Goal: Task Accomplishment & Management: Complete application form

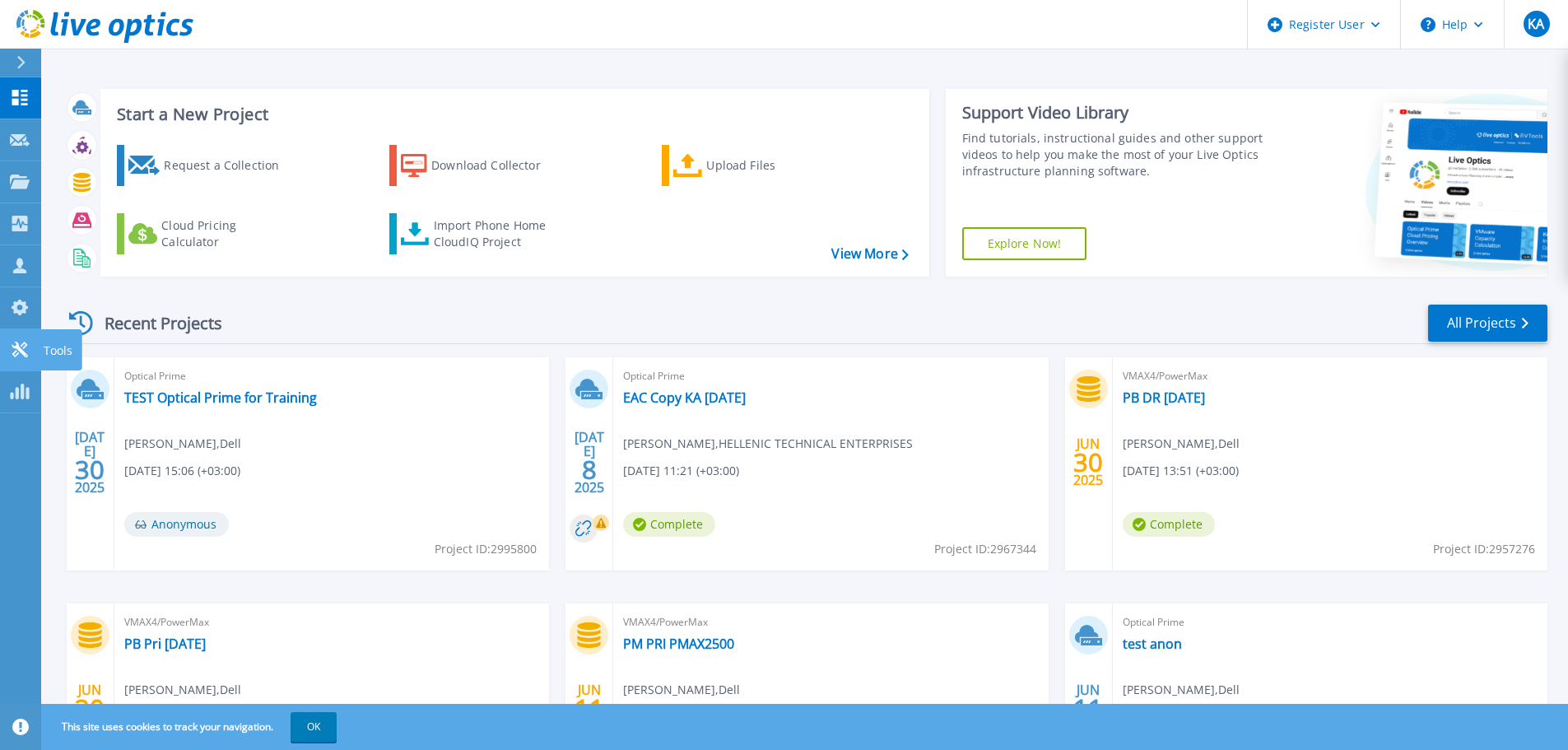
click at [14, 351] on icon at bounding box center [20, 350] width 20 height 16
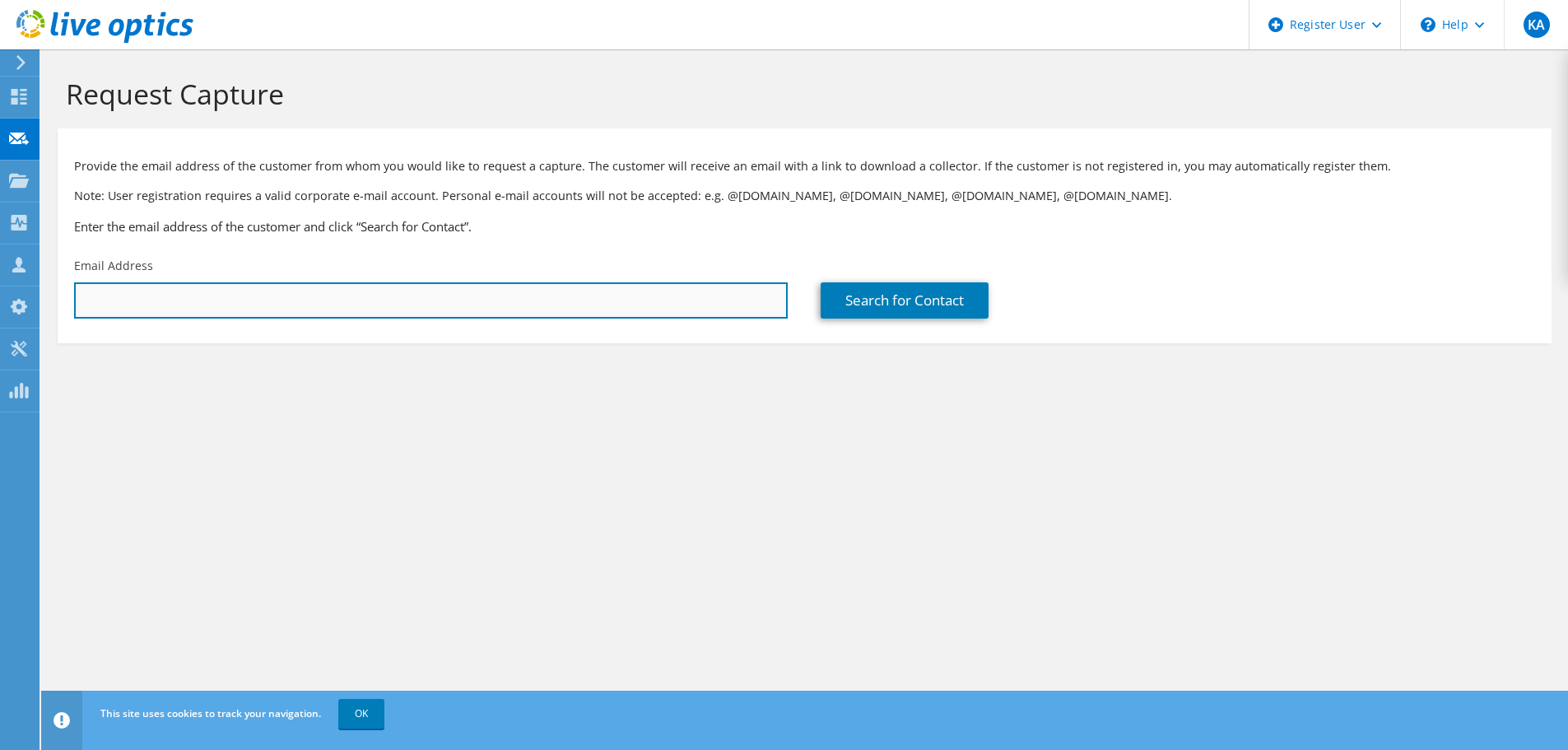
click at [151, 290] on input "text" at bounding box center [431, 300] width 713 height 36
paste input "[EMAIL_ADDRESS][DOMAIN_NAME]"
type input "[EMAIL_ADDRESS][DOMAIN_NAME]"
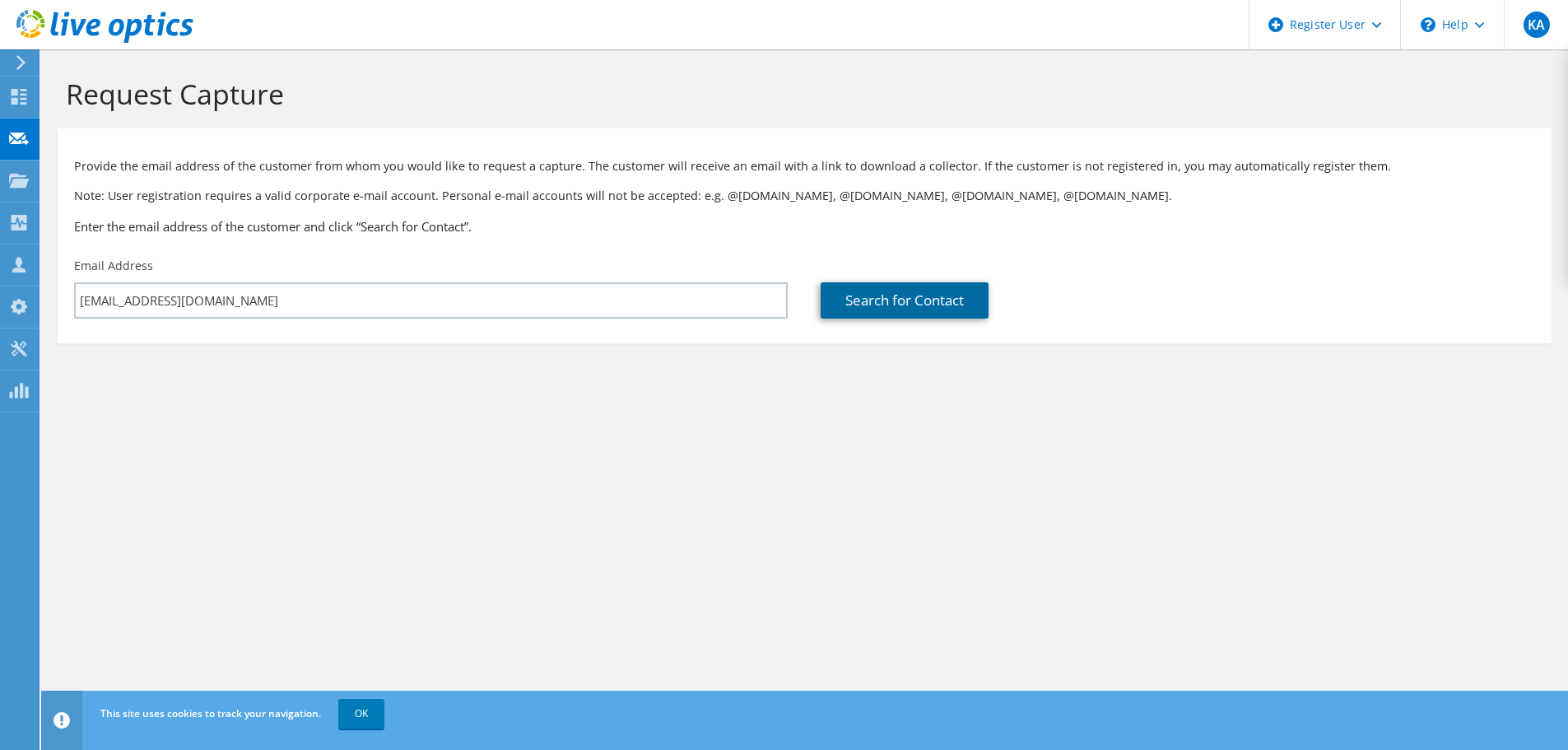
click at [906, 302] on link "Search for Contact" at bounding box center [904, 300] width 168 height 36
type input "TEIRESIAS S.A. BANKING INFORMATION SYSTEMS"
type input "ΑΓΓΕΛΟΣ"
type input "[PERSON_NAME]"
type input "[GEOGRAPHIC_DATA]"
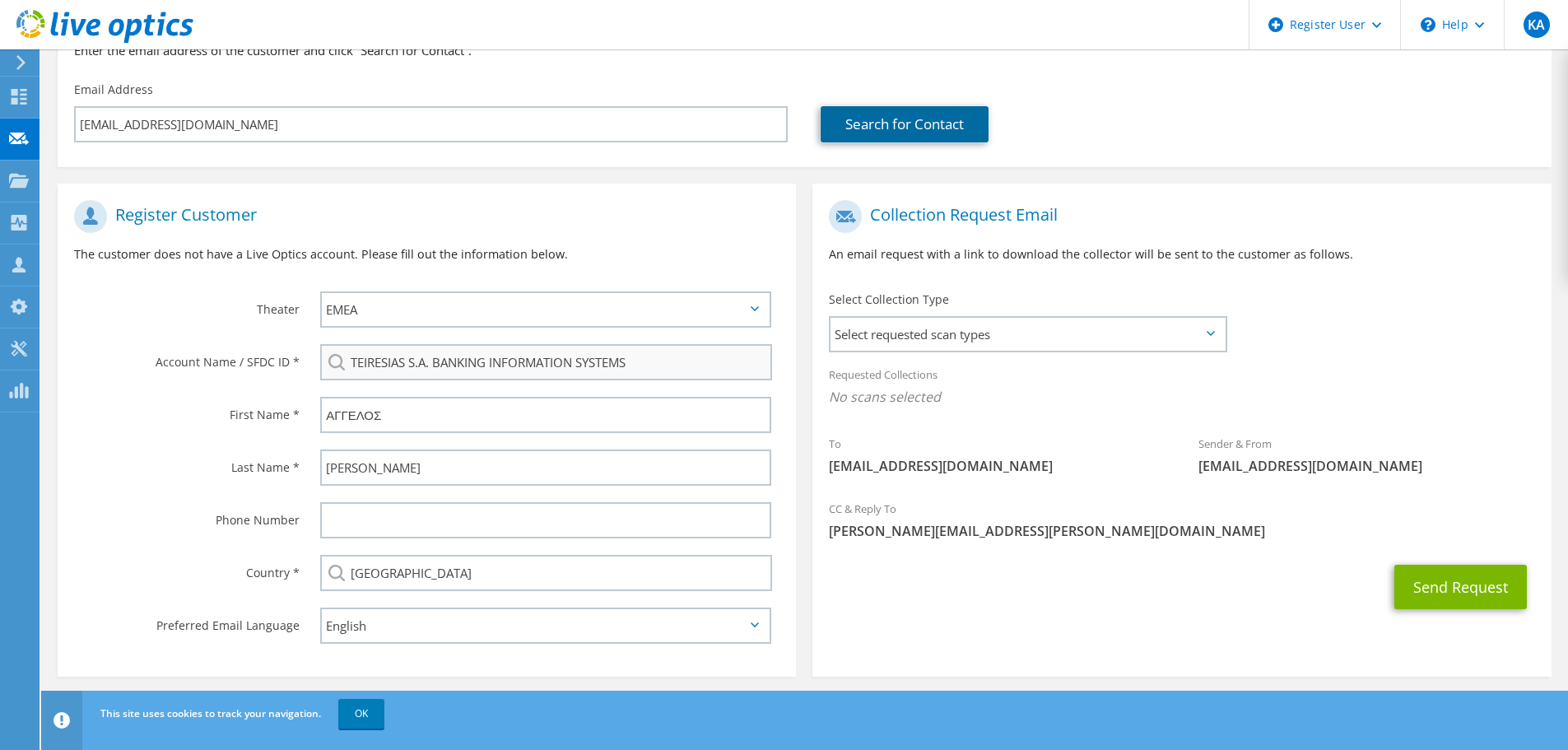
scroll to position [185, 0]
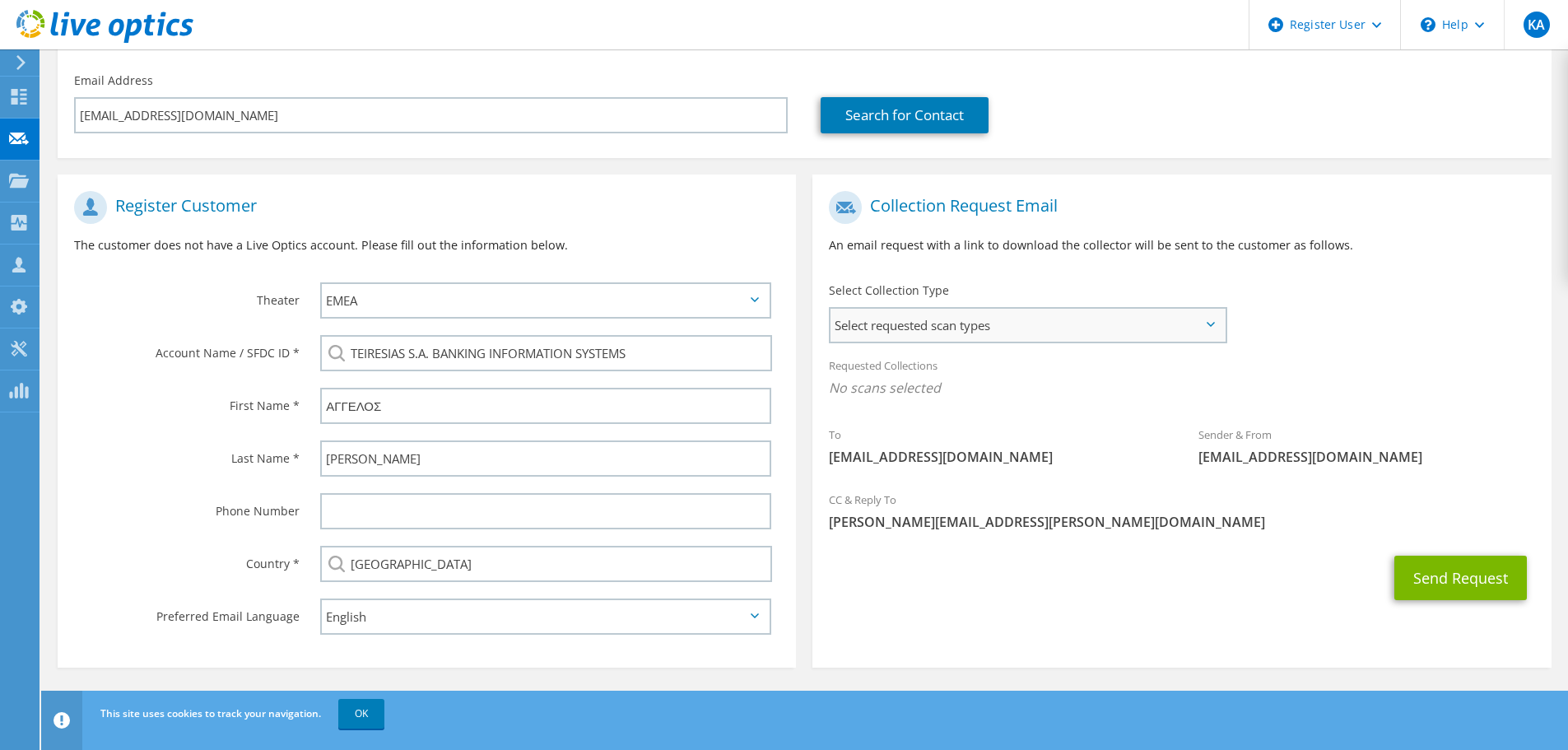
click at [971, 332] on span "Select requested scan types" at bounding box center [1027, 325] width 394 height 33
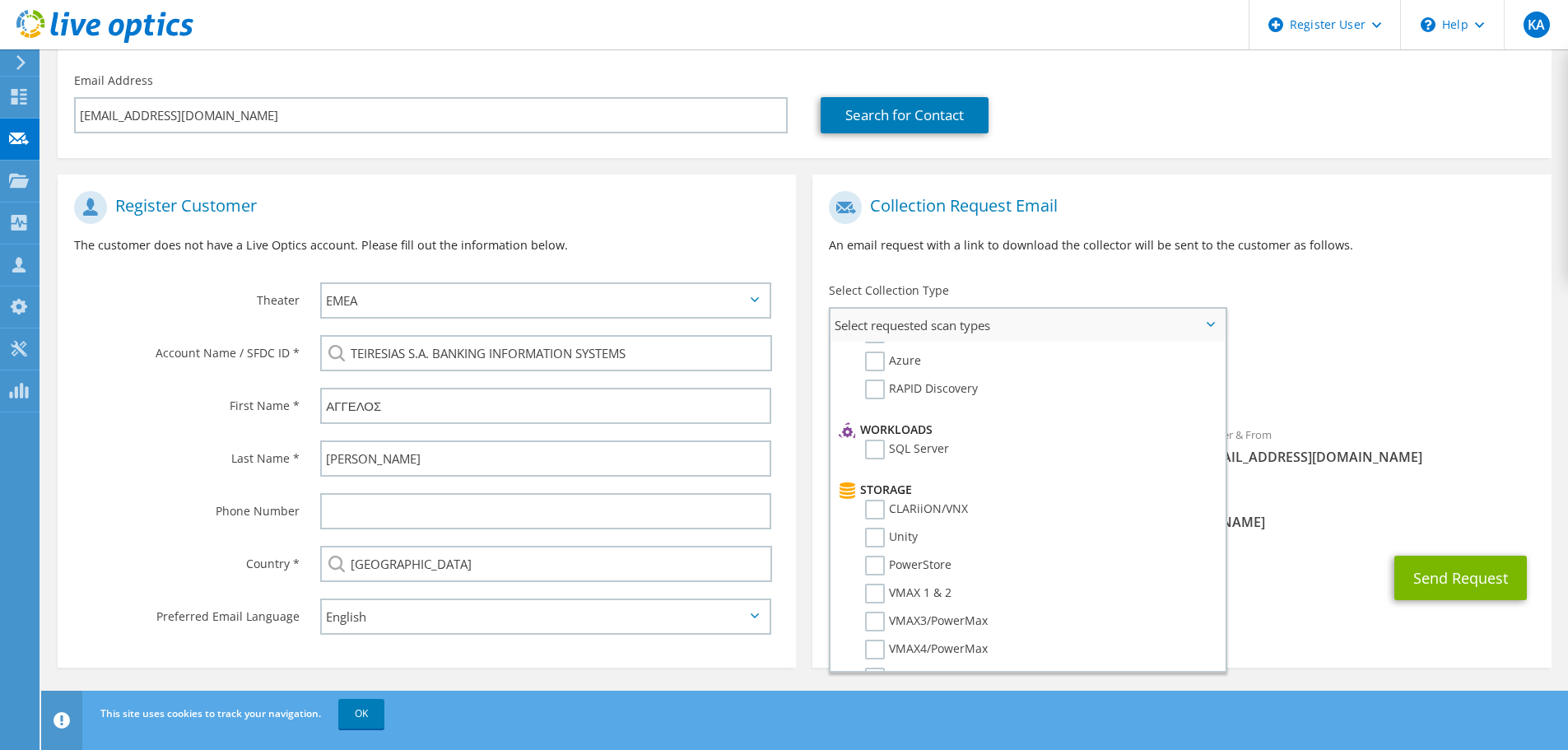
scroll to position [165, 0]
click at [876, 525] on label "Unity" at bounding box center [891, 526] width 53 height 20
click at [0, 0] on input "Unity" at bounding box center [0, 0] width 0 height 0
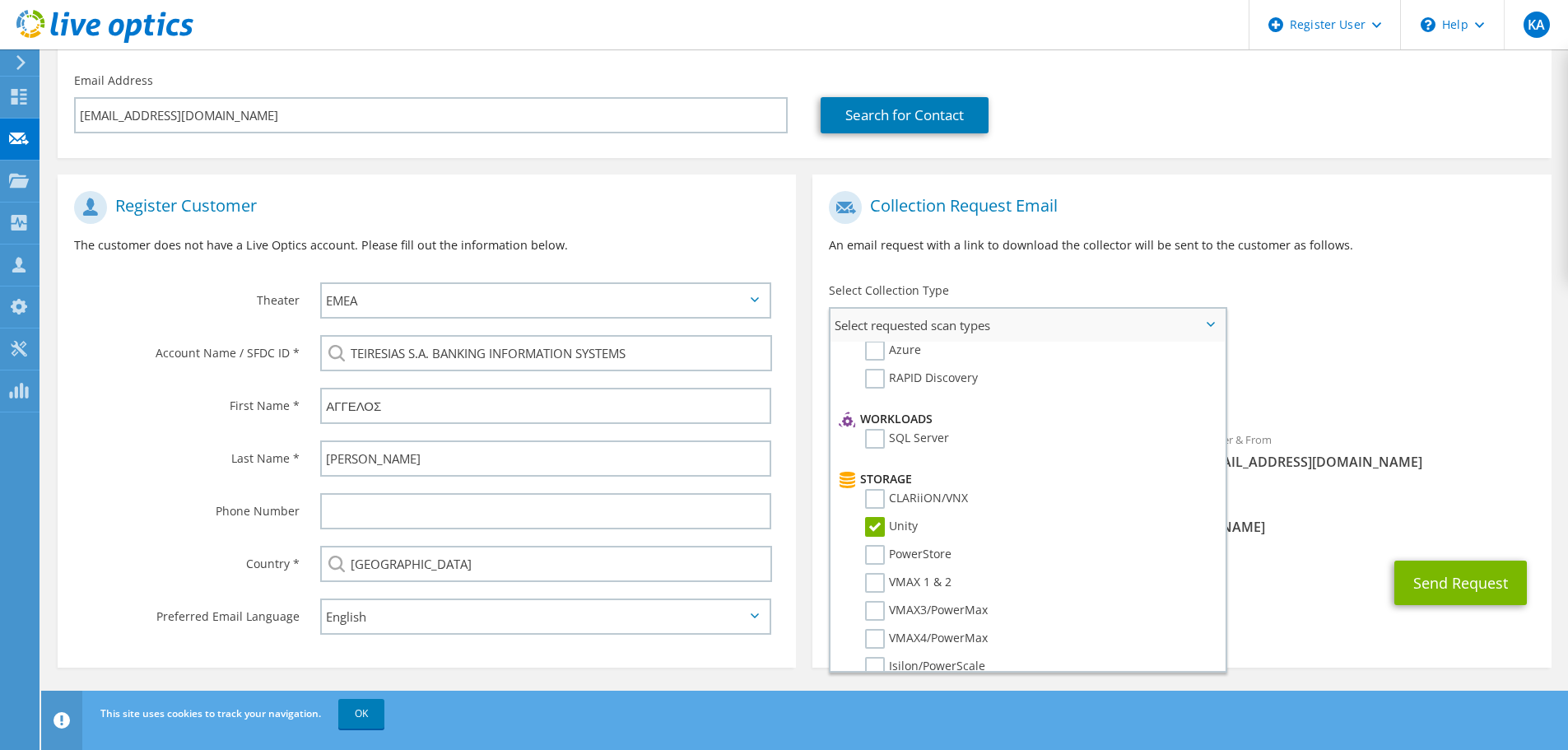
scroll to position [247, 0]
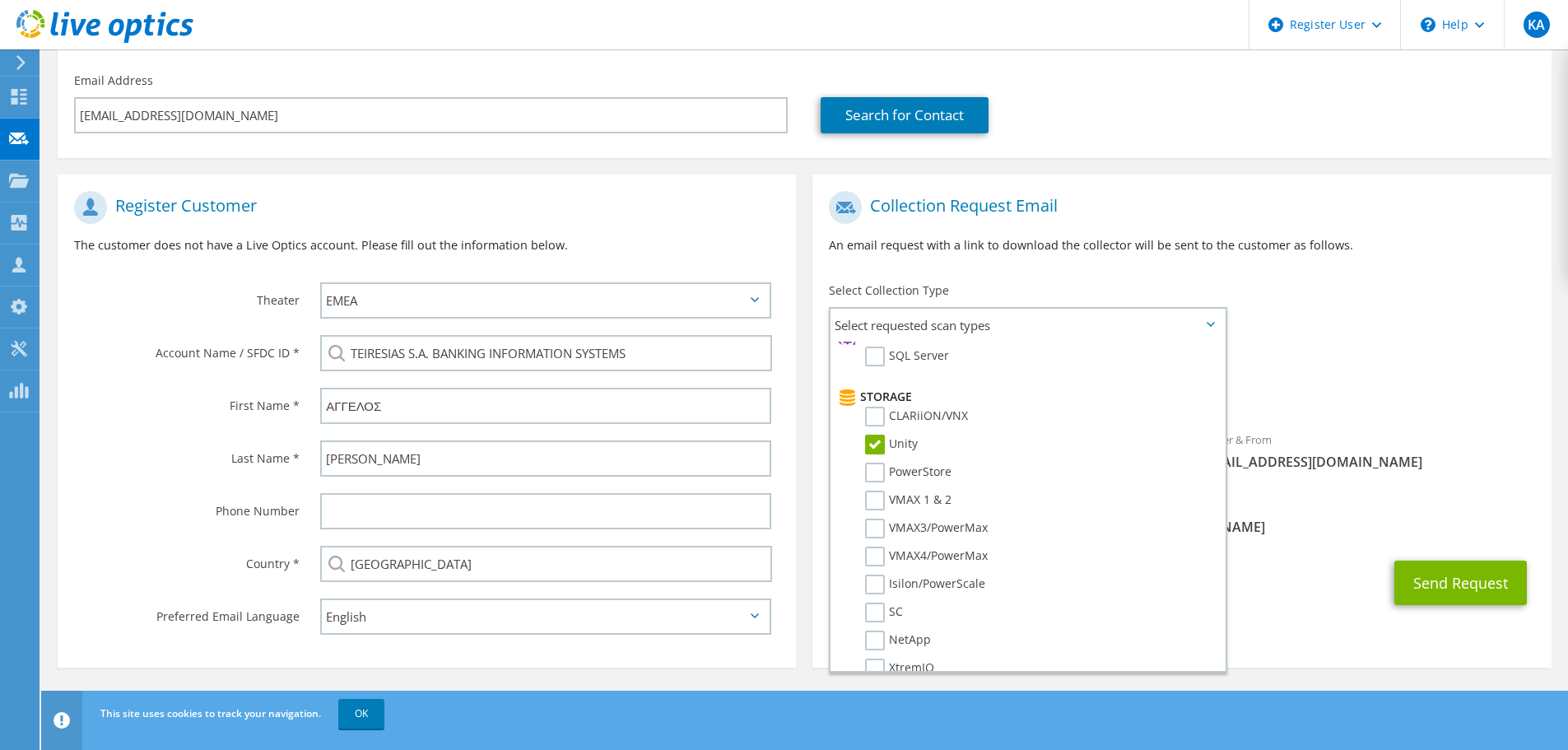
click at [1302, 588] on div "Send Request" at bounding box center [1181, 582] width 738 height 61
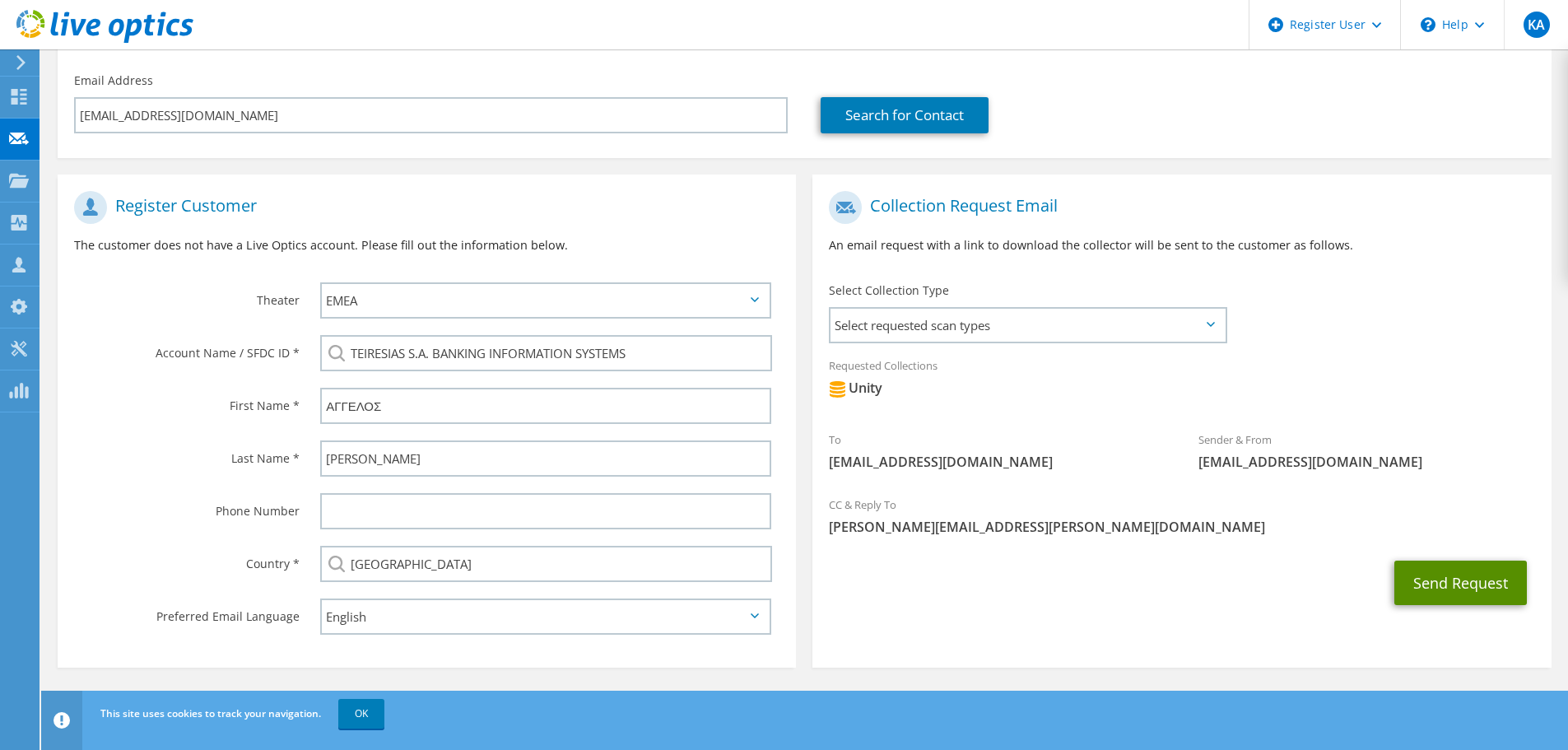
click at [1431, 577] on button "Send Request" at bounding box center [1460, 582] width 132 height 45
